Goal: Check status: Check status

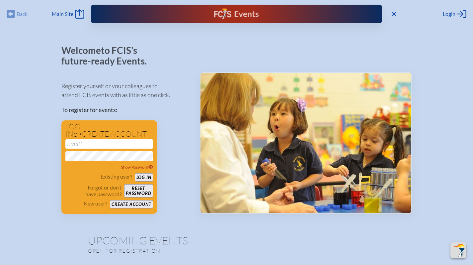
scroll to position [249, 0]
type input "[EMAIL_ADDRESS][DOMAIN_NAME]"
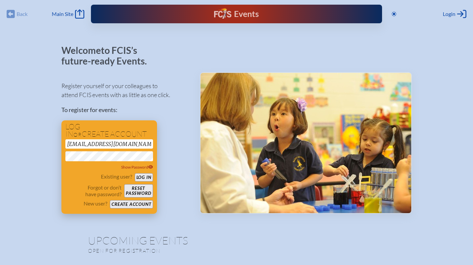
click at [146, 174] on button "Log in" at bounding box center [144, 177] width 18 height 8
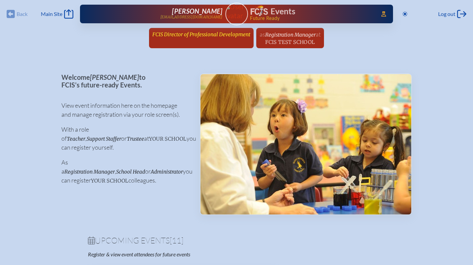
click at [176, 33] on span "FCIS Director of Professional Development" at bounding box center [201, 34] width 98 height 6
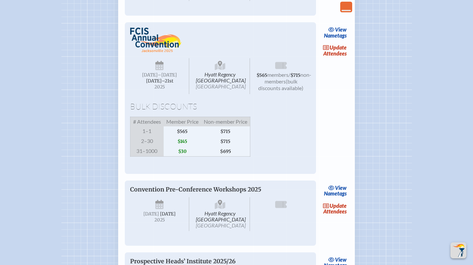
scroll to position [468, 0]
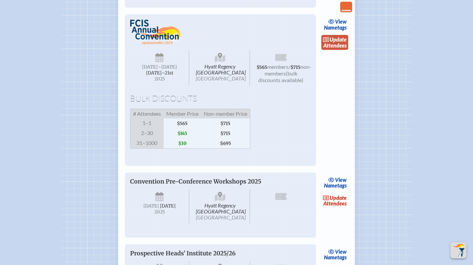
click at [330, 50] on link "update Attendees" at bounding box center [334, 42] width 27 height 15
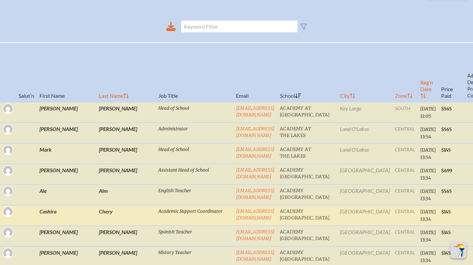
scroll to position [303, 0]
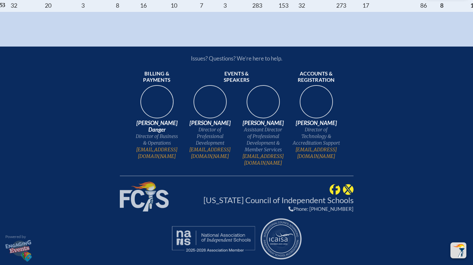
scroll to position [12261, 0]
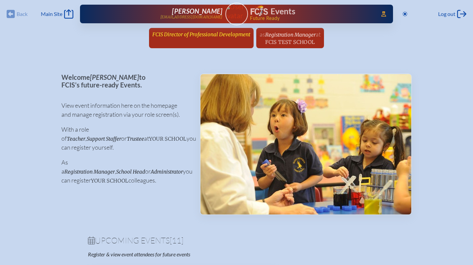
click at [214, 35] on span "FCIS Director of Professional Development" at bounding box center [201, 34] width 98 height 6
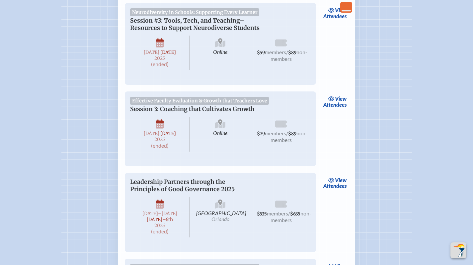
scroll to position [1261, 0]
click at [340, 21] on link "view Attendees" at bounding box center [334, 13] width 27 height 15
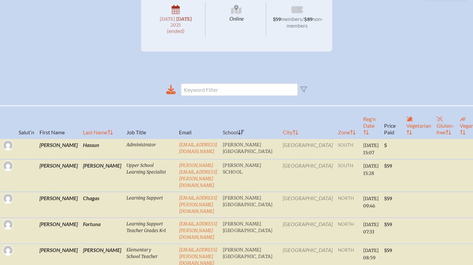
scroll to position [140, 0]
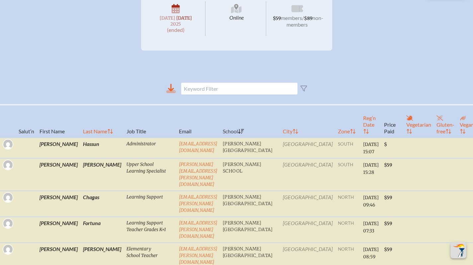
click at [172, 93] on icon at bounding box center [170, 91] width 9 height 3
click at [336, 24] on div "Neurodiversity in Schools: Supporting Every Learner Session #3: Tools, Tech, an…" at bounding box center [236, 16] width 473 height 67
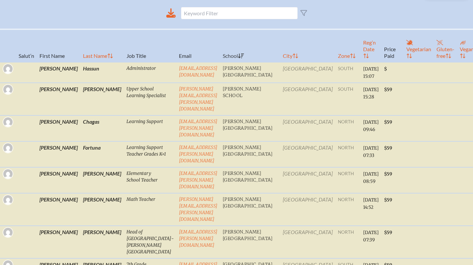
scroll to position [0, 0]
